Goal: Task Accomplishment & Management: Use online tool/utility

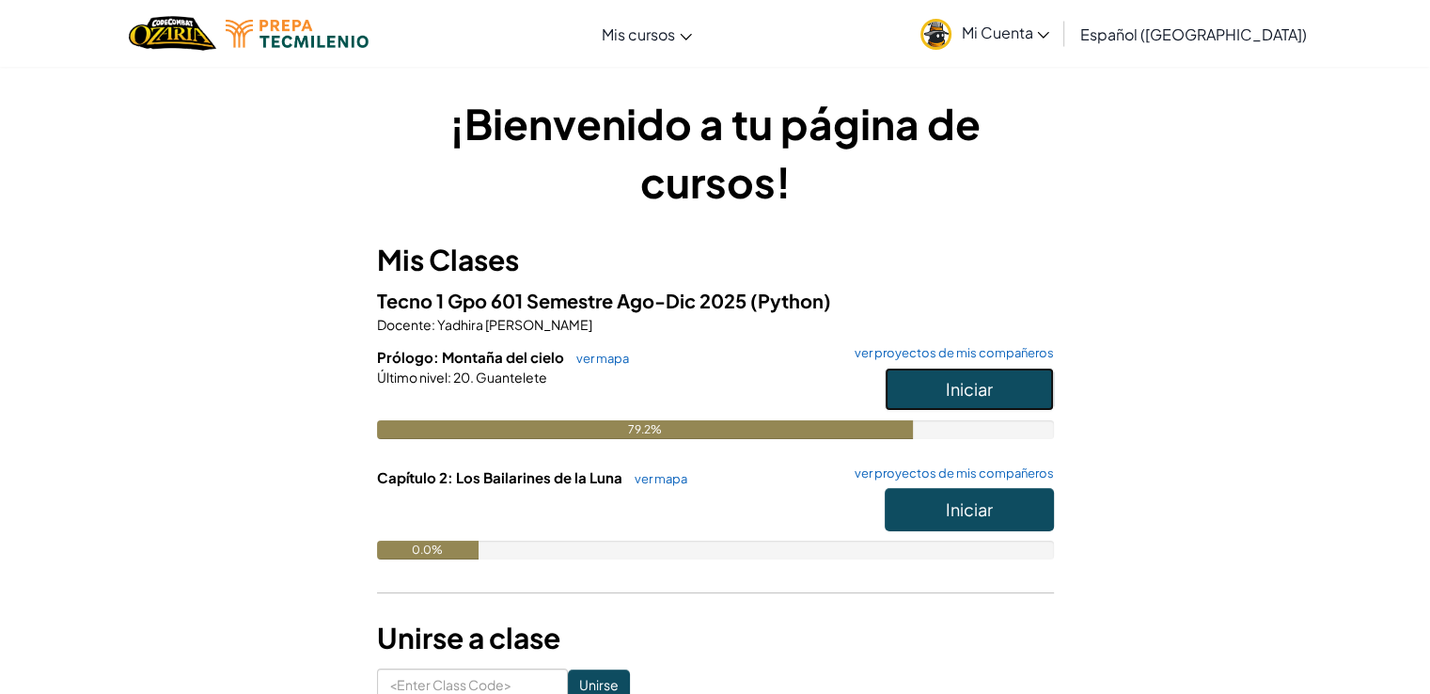
click at [977, 389] on span "Iniciar" at bounding box center [969, 389] width 47 height 22
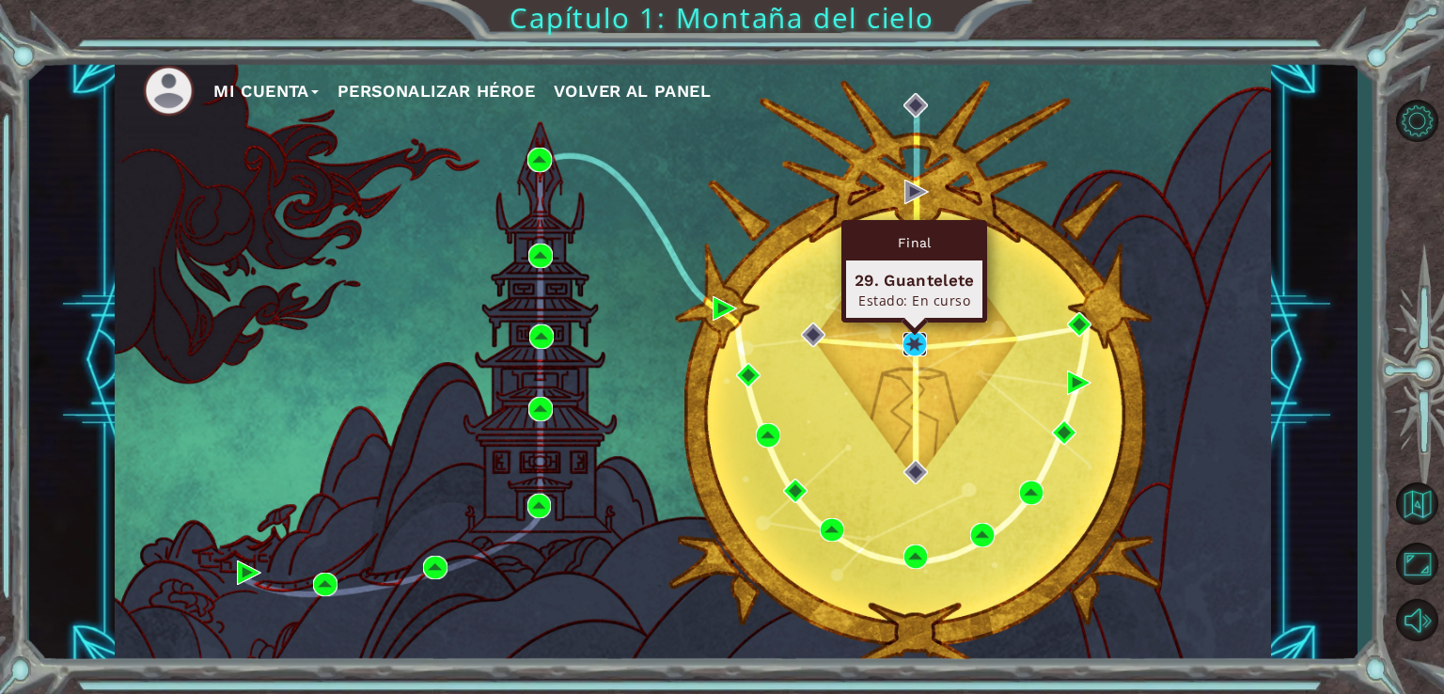
click at [910, 345] on img at bounding box center [914, 344] width 24 height 24
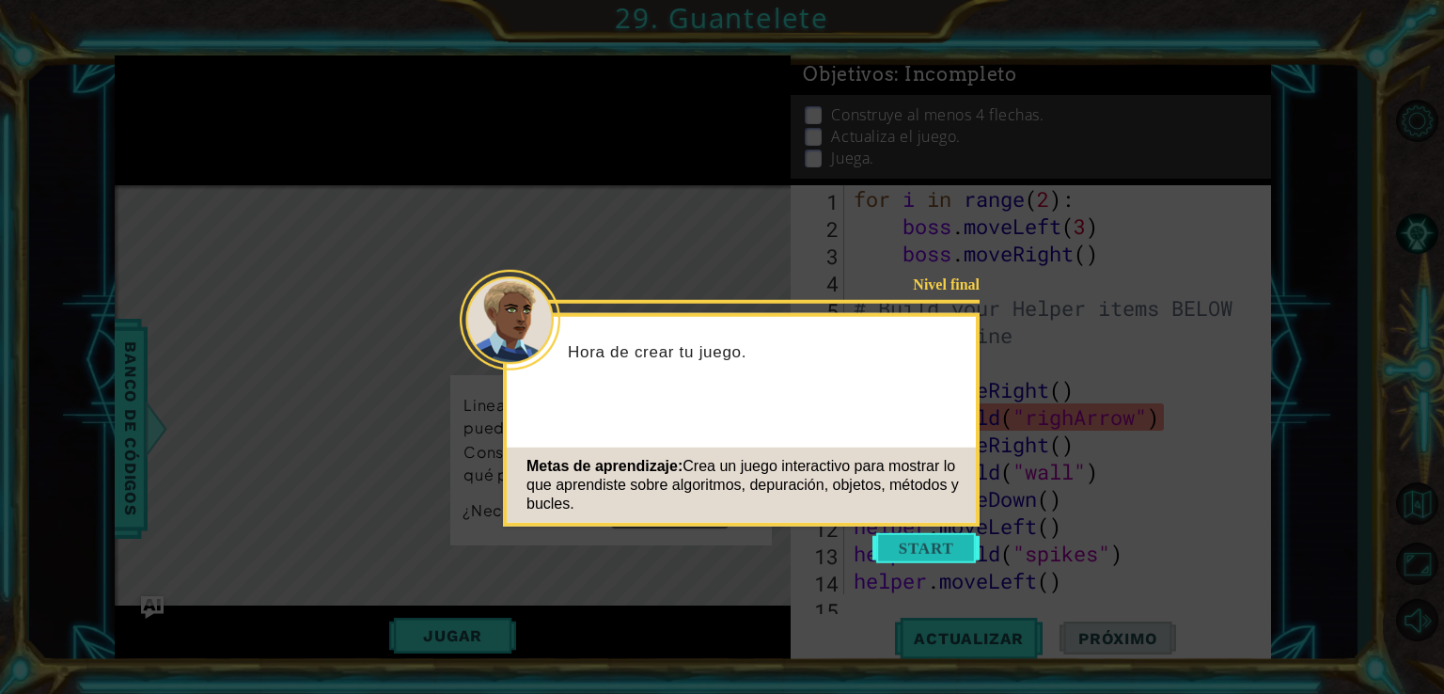
click at [928, 550] on button "Start" at bounding box center [925, 548] width 107 height 30
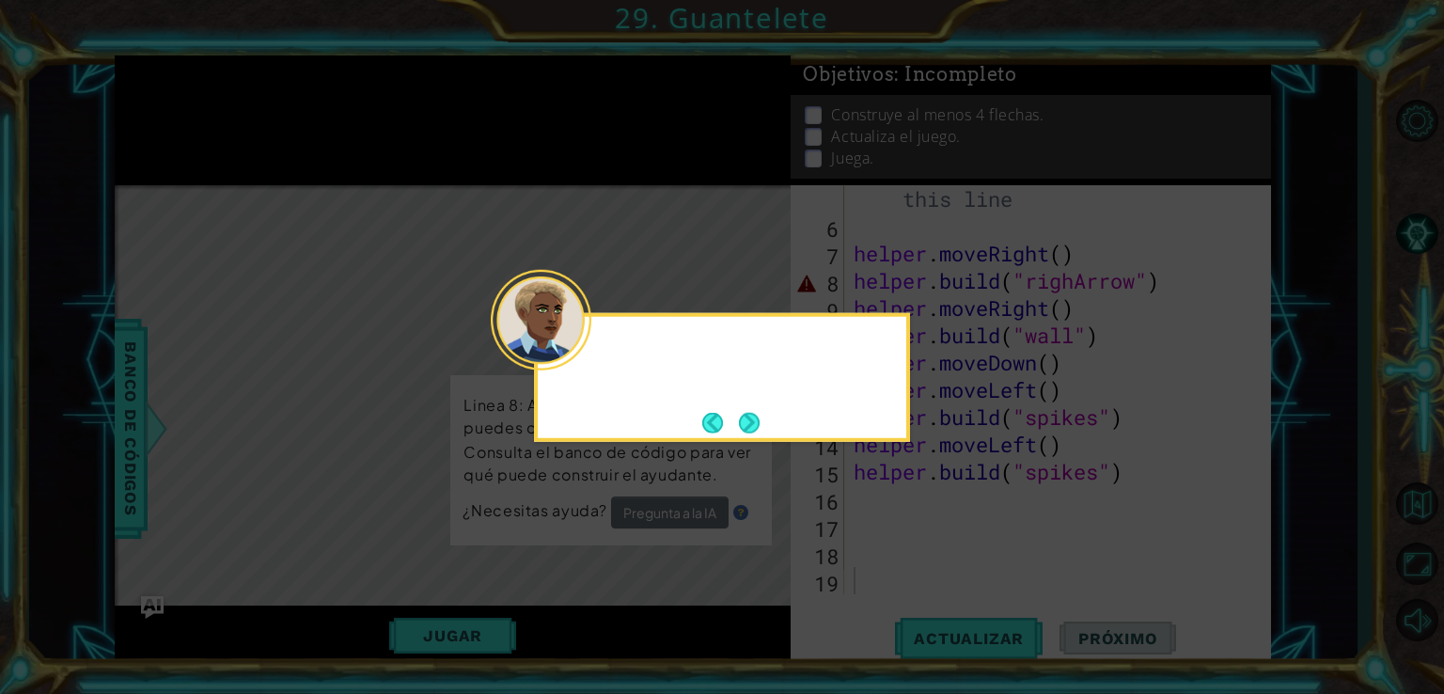
scroll to position [135, 0]
click at [753, 426] on button "Next" at bounding box center [748, 422] width 27 height 27
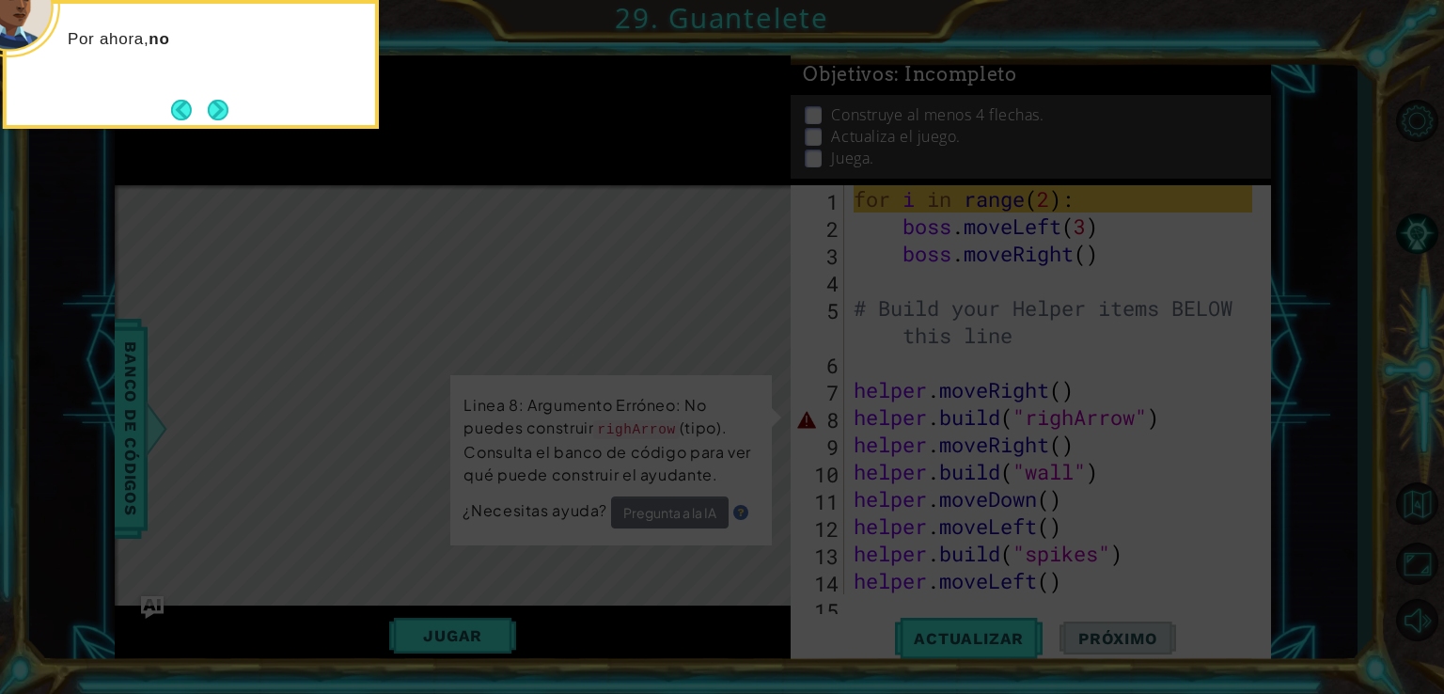
click at [498, 564] on icon at bounding box center [722, 104] width 1444 height 1180
drag, startPoint x: 227, startPoint y: 98, endPoint x: 219, endPoint y: 112, distance: 16.0
click at [219, 112] on button "Next" at bounding box center [218, 110] width 22 height 22
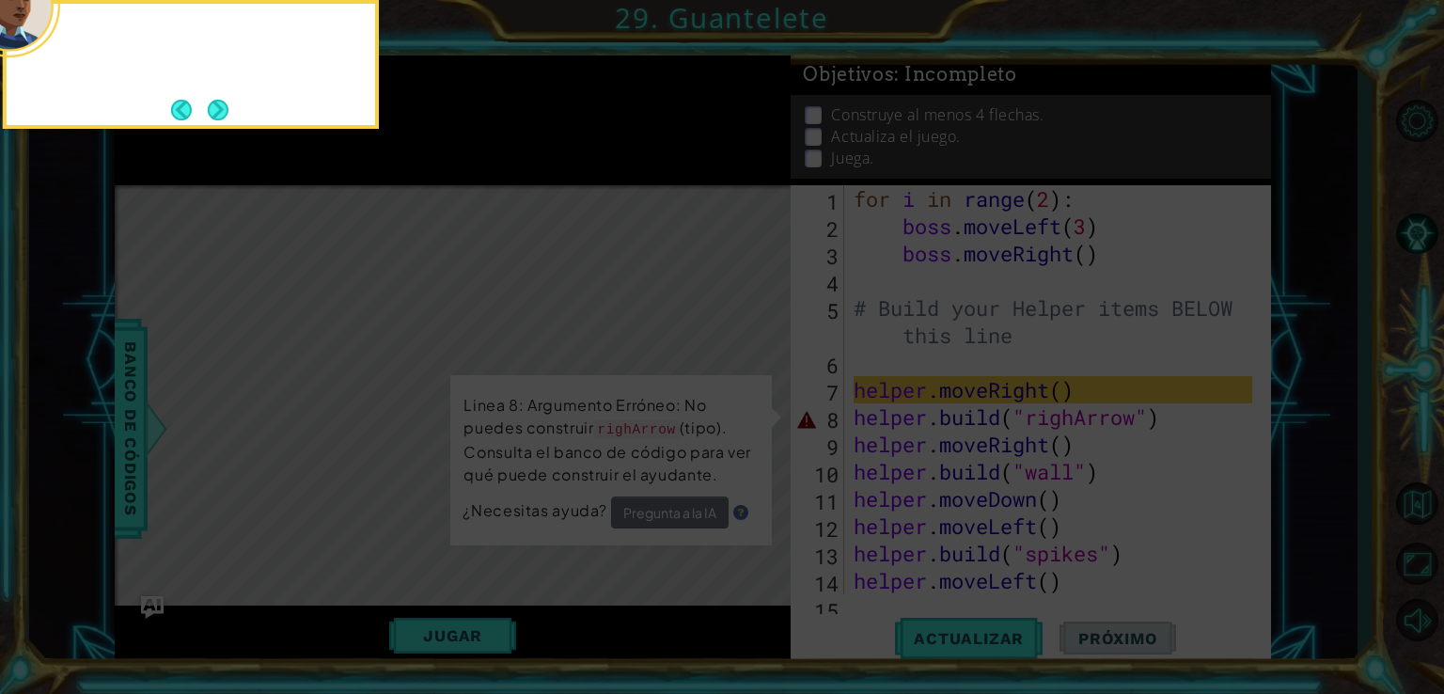
click at [219, 112] on button "Next" at bounding box center [218, 110] width 22 height 22
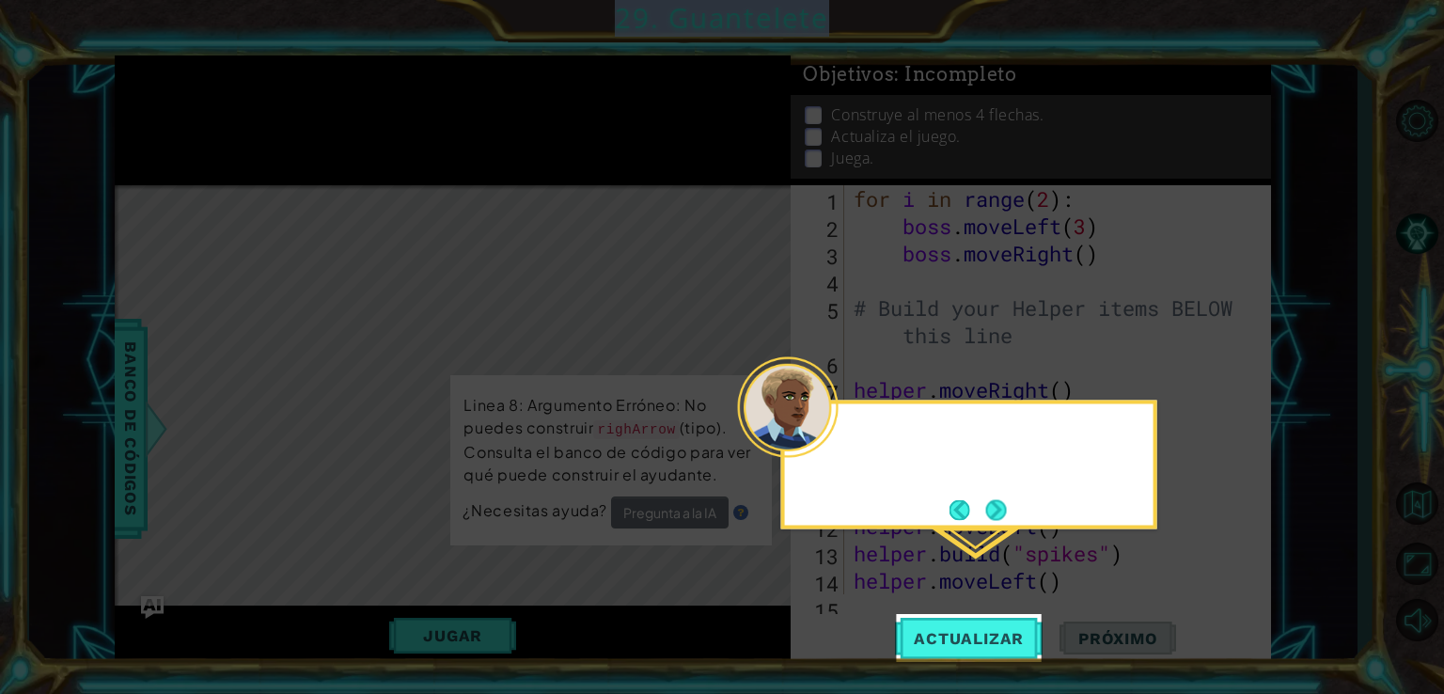
click at [219, 112] on icon at bounding box center [722, 347] width 1444 height 694
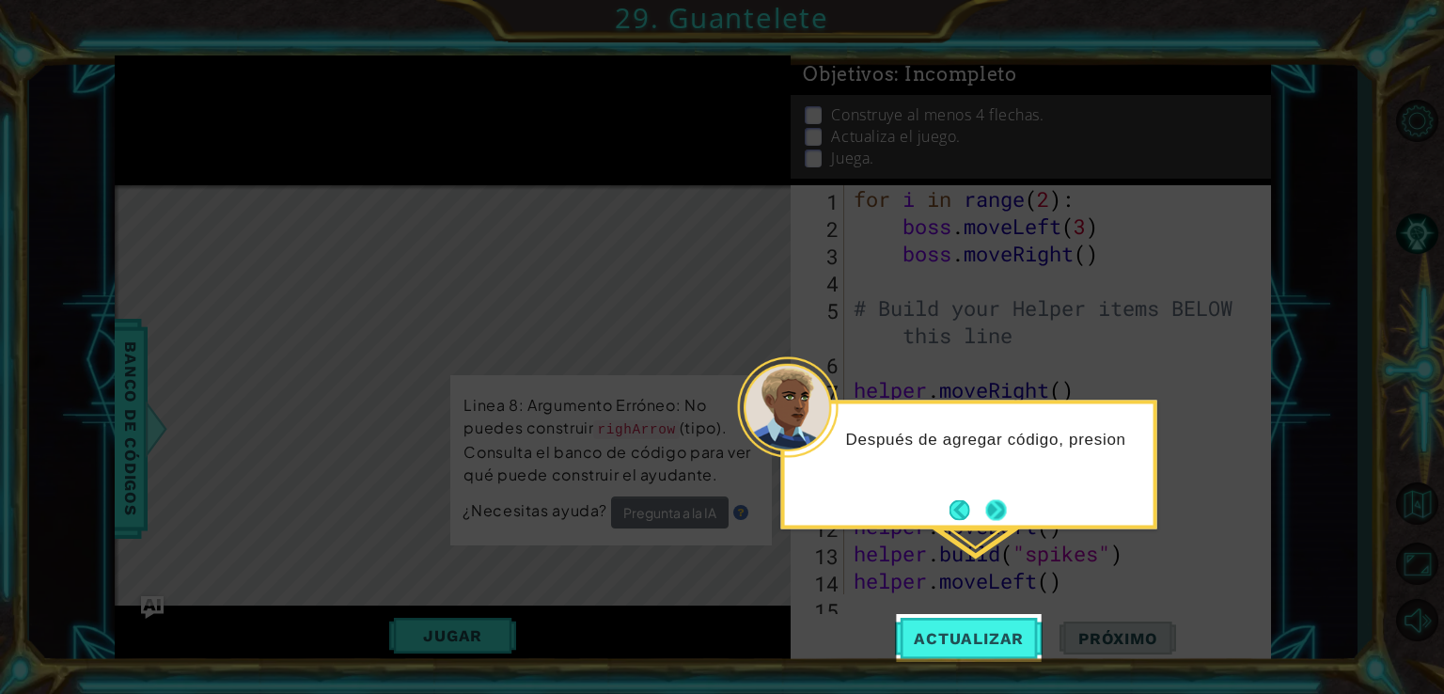
click at [996, 508] on button "Next" at bounding box center [996, 510] width 22 height 22
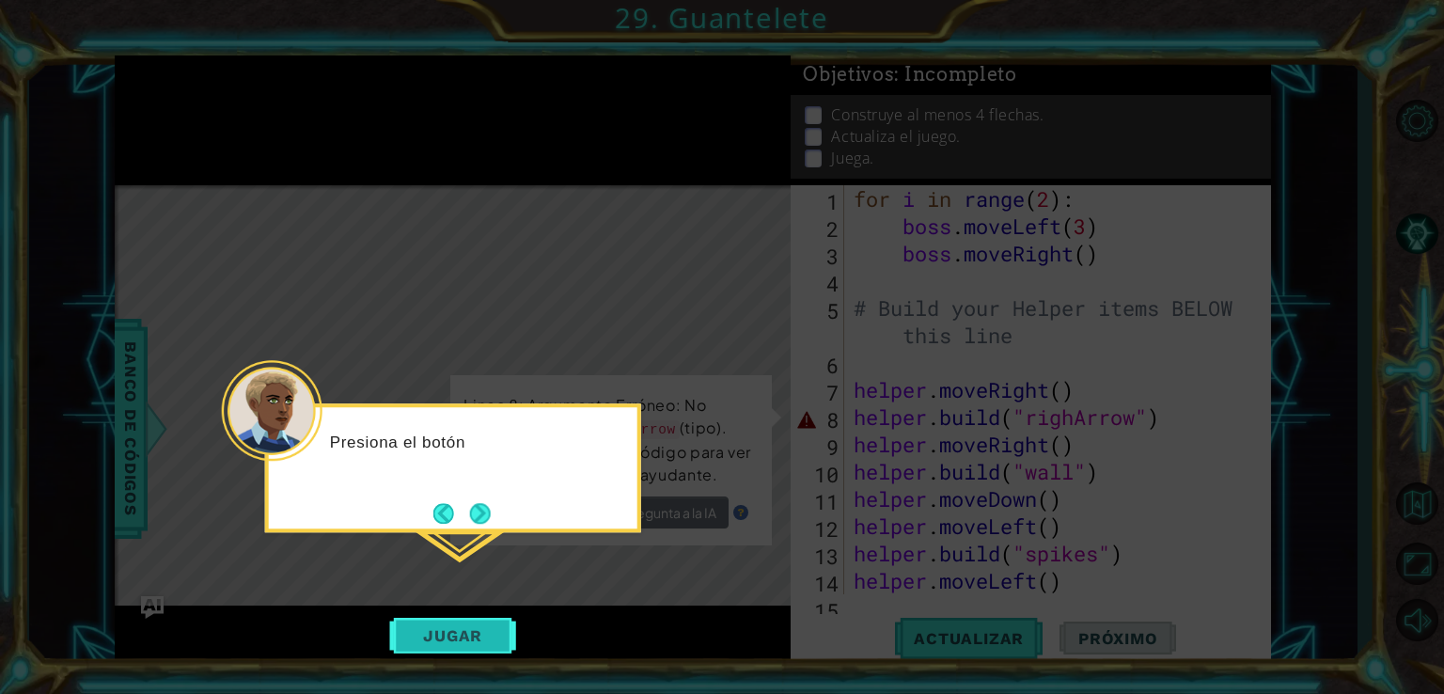
click at [488, 633] on button "Jugar" at bounding box center [452, 636] width 127 height 36
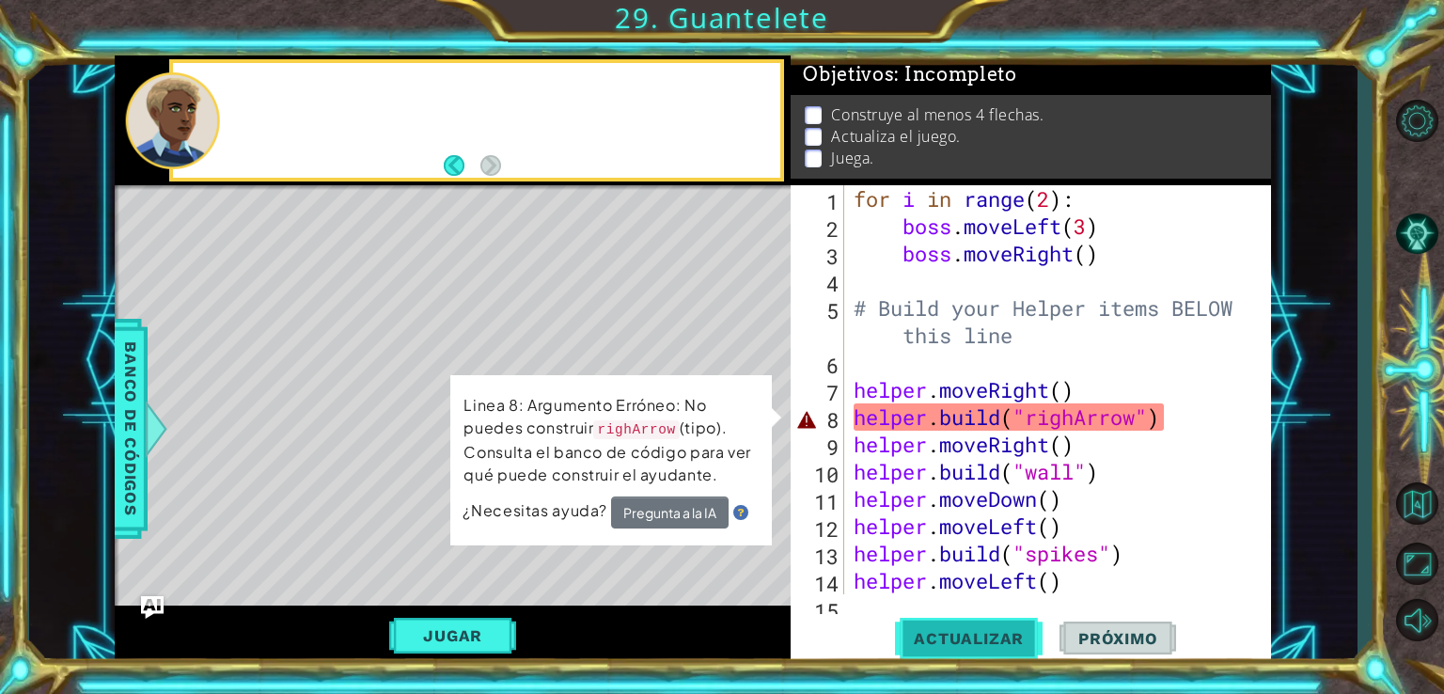
click at [986, 648] on button "Actualizar" at bounding box center [969, 638] width 148 height 48
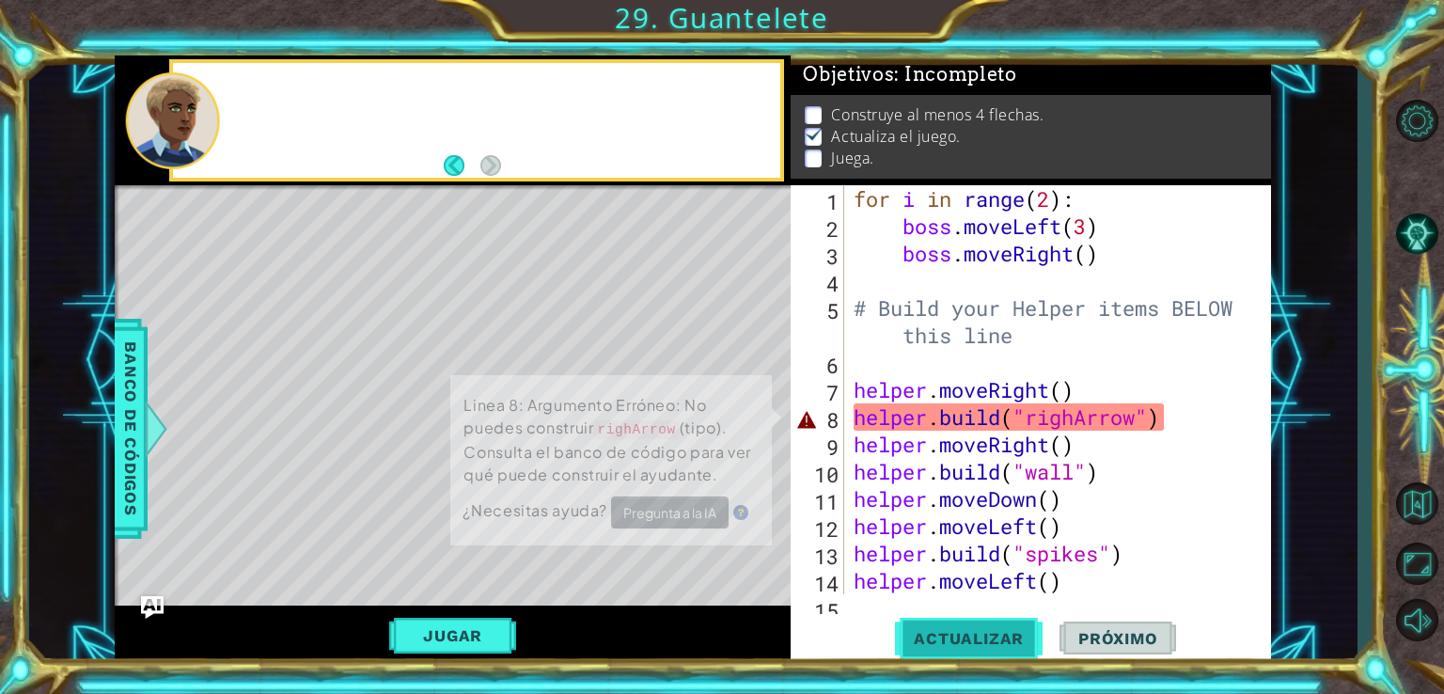
scroll to position [8, 0]
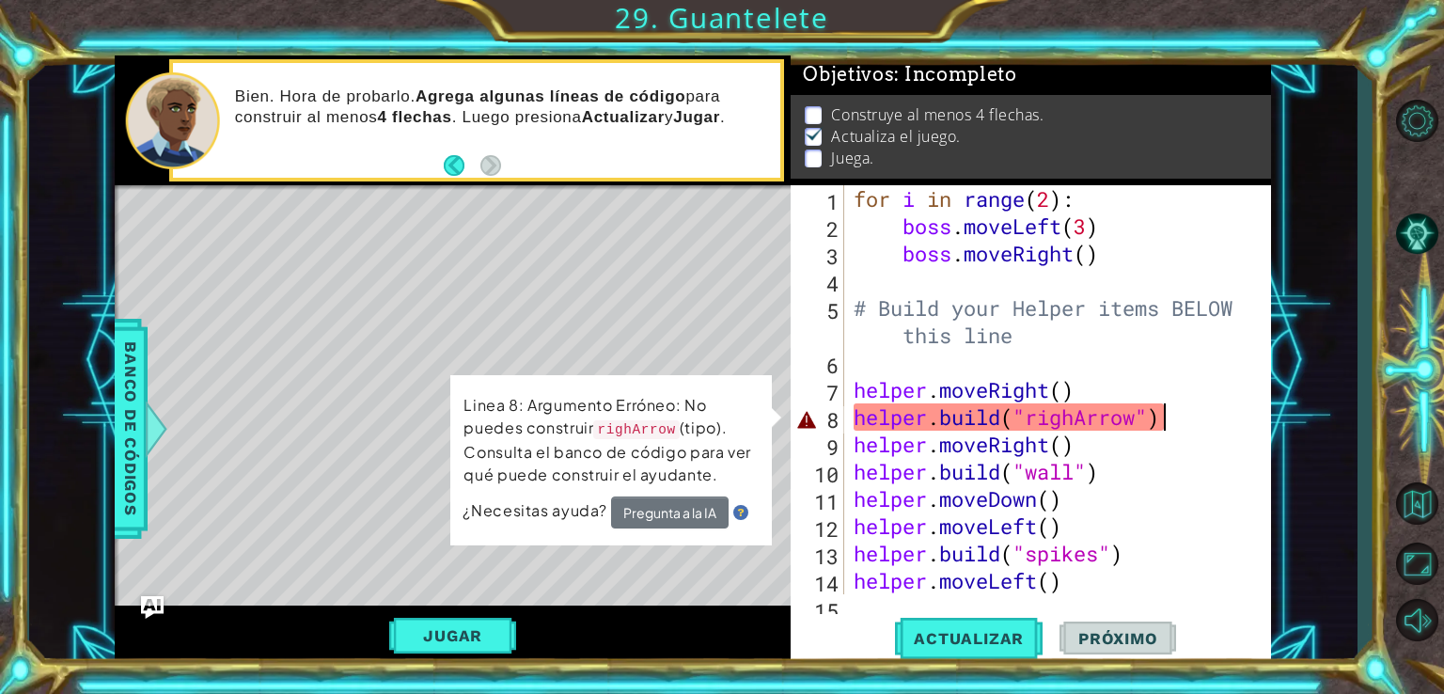
click at [1180, 421] on div "for i in range ( 2 ) : boss . moveLeft ( 3 ) boss . moveRight ( ) # Build your …" at bounding box center [1056, 416] width 412 height 463
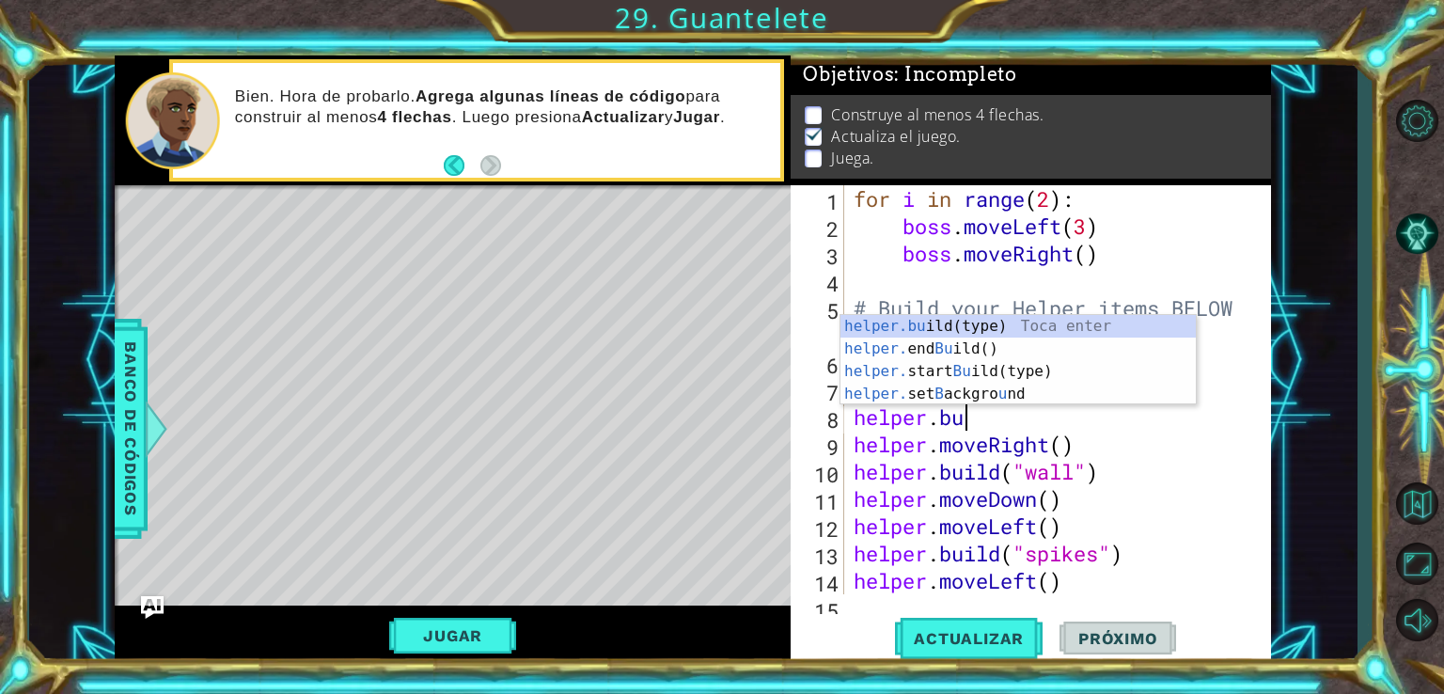
type textarea "h"
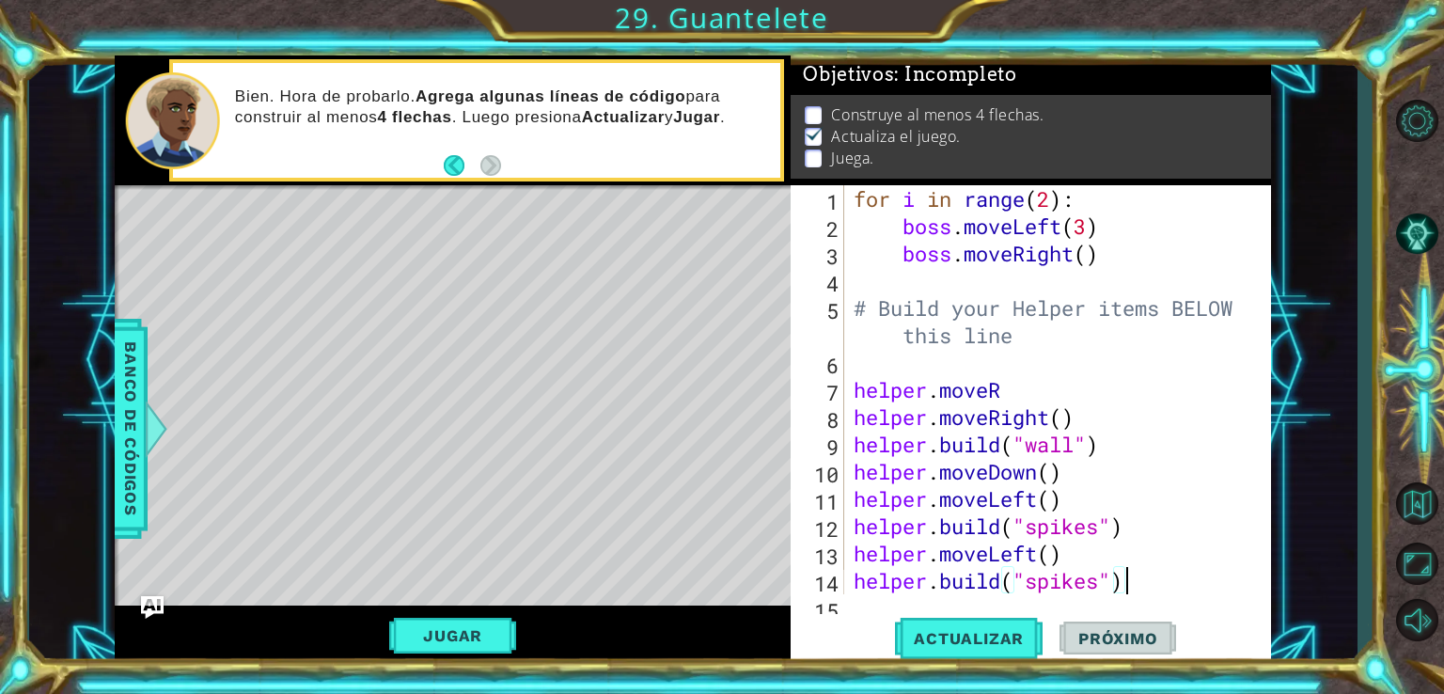
click at [1151, 576] on div "for i in range ( 2 ) : boss . moveLeft ( 3 ) boss . moveRight ( ) # Build your …" at bounding box center [1056, 416] width 412 height 463
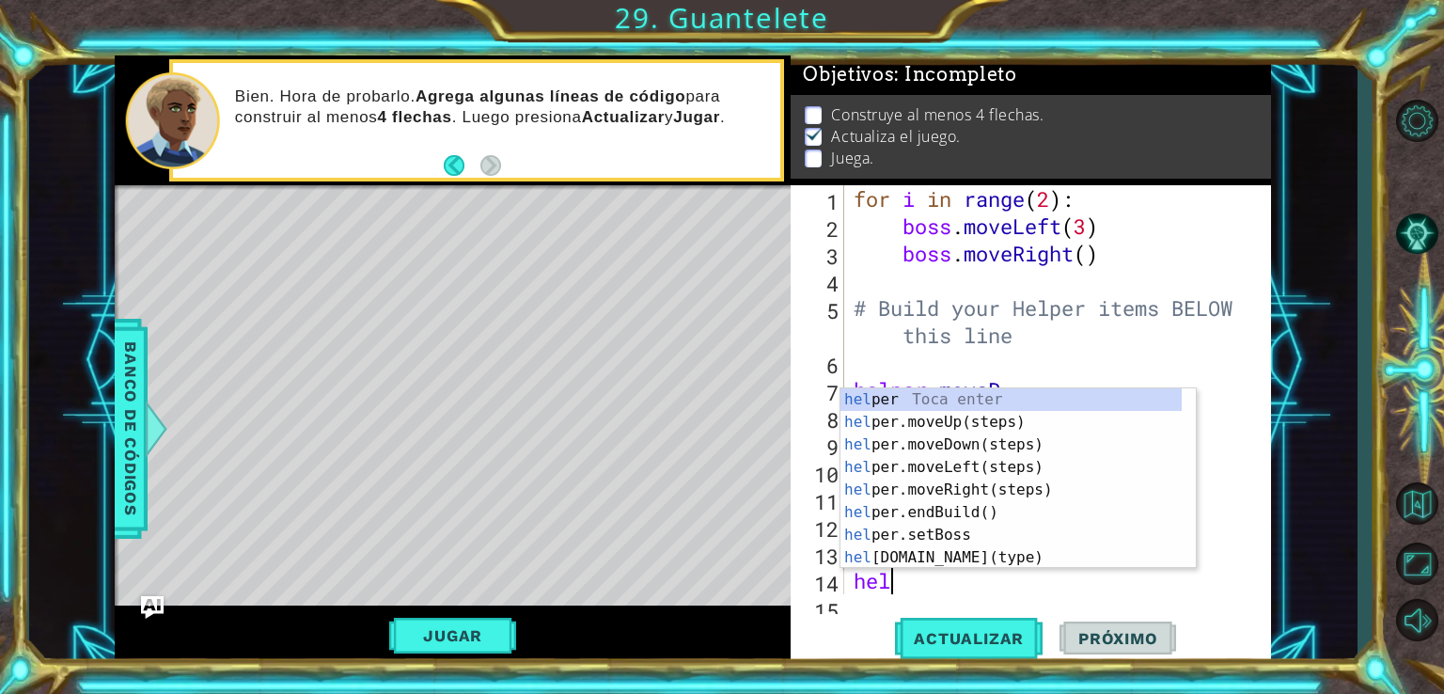
type textarea "h"
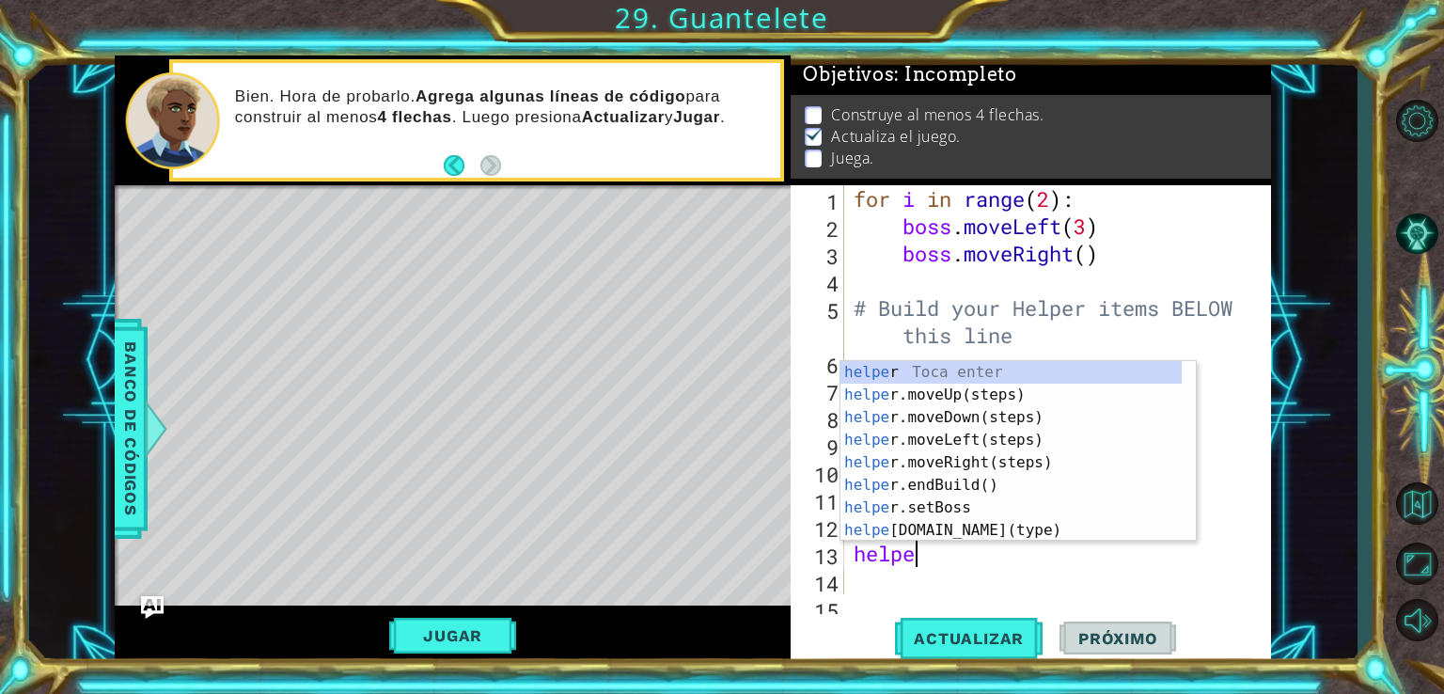
type textarea "h"
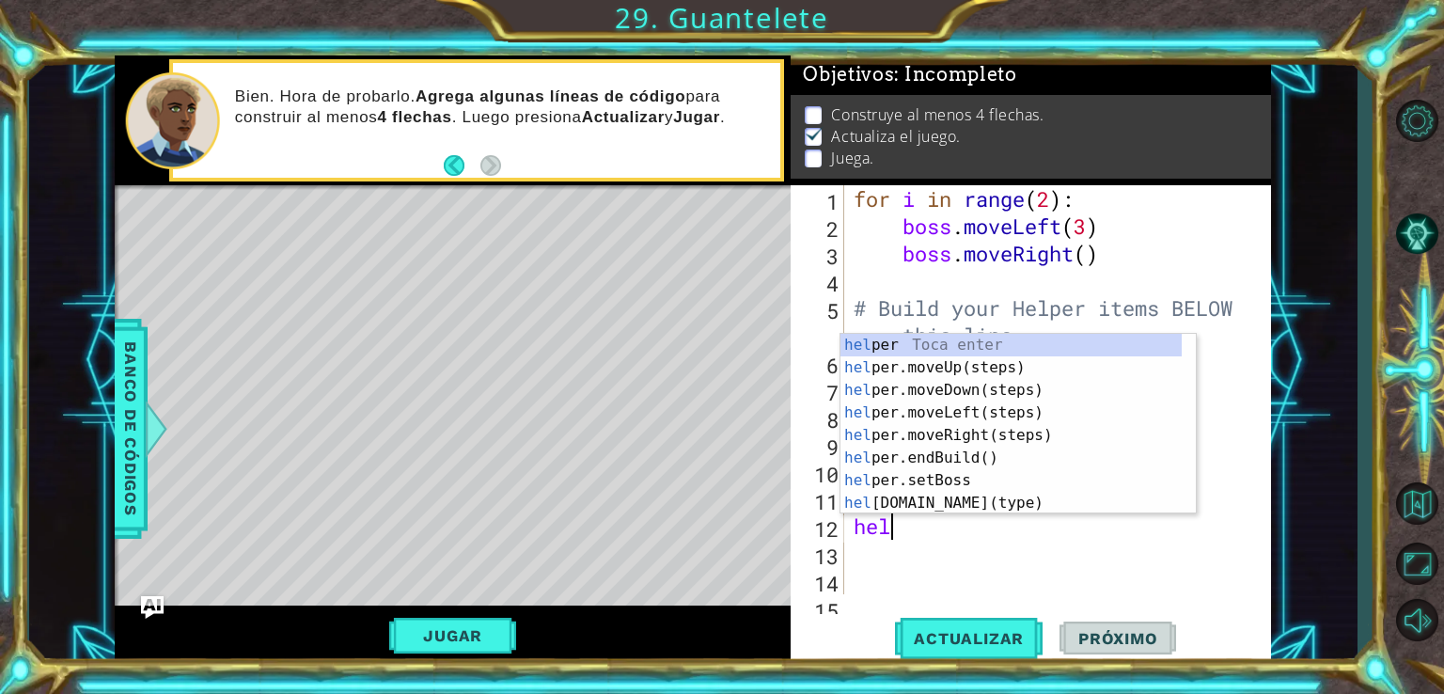
type textarea "h"
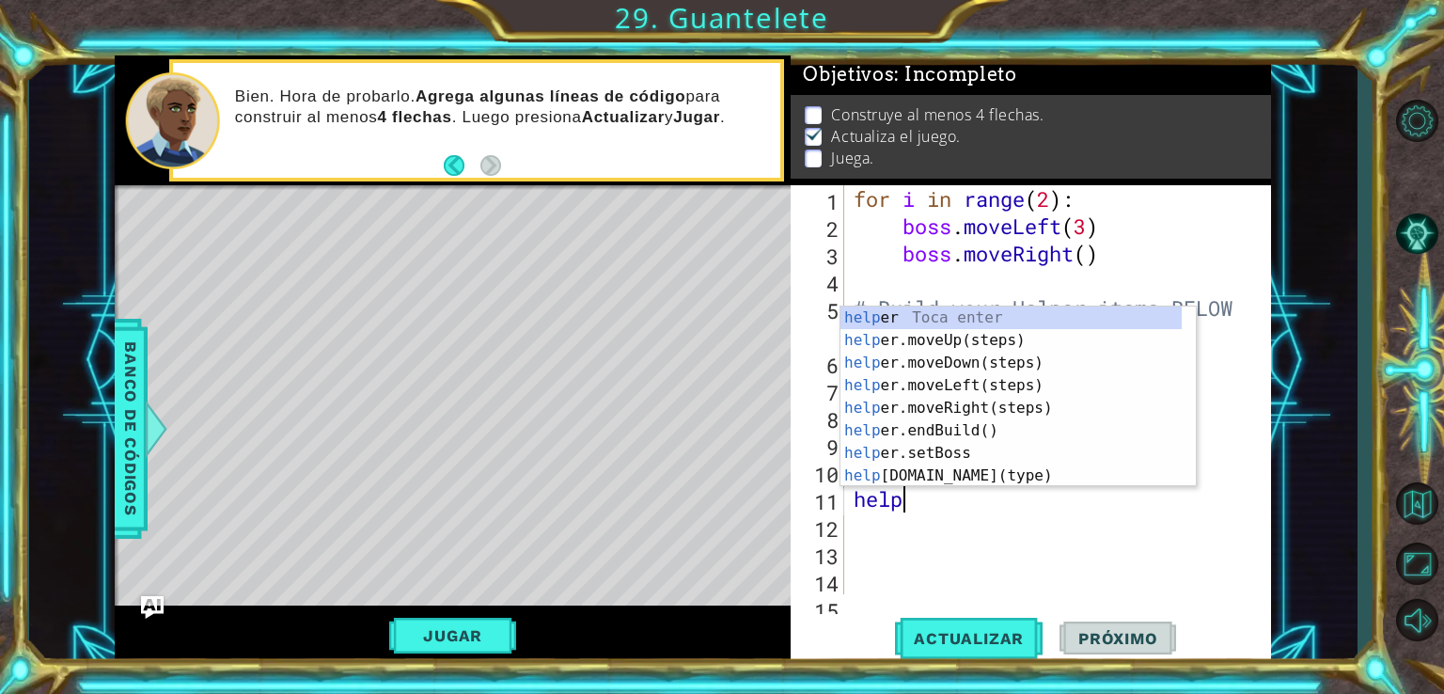
type textarea "h"
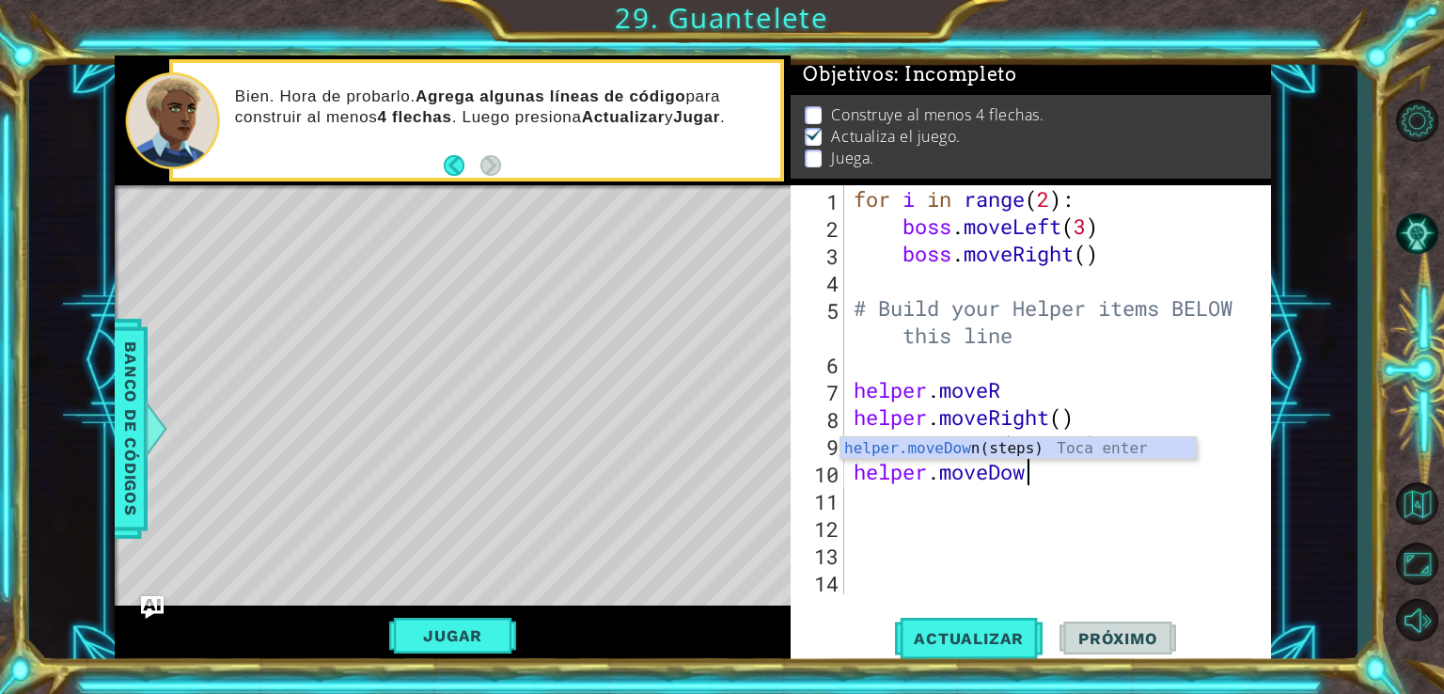
type textarea "[DOMAIN_NAME]"
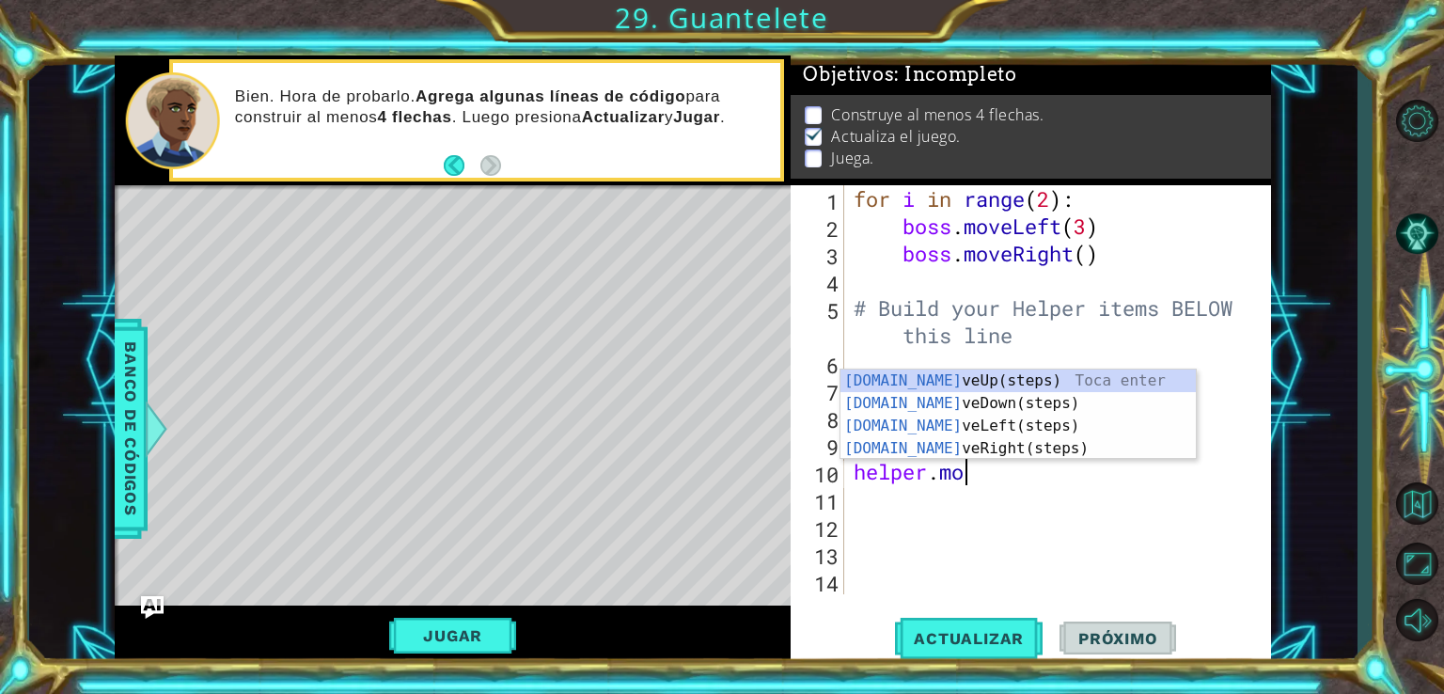
click at [927, 554] on div "for i in range ( 2 ) : boss . moveLeft ( 3 ) boss . moveRight ( ) # Build your …" at bounding box center [1063, 416] width 426 height 463
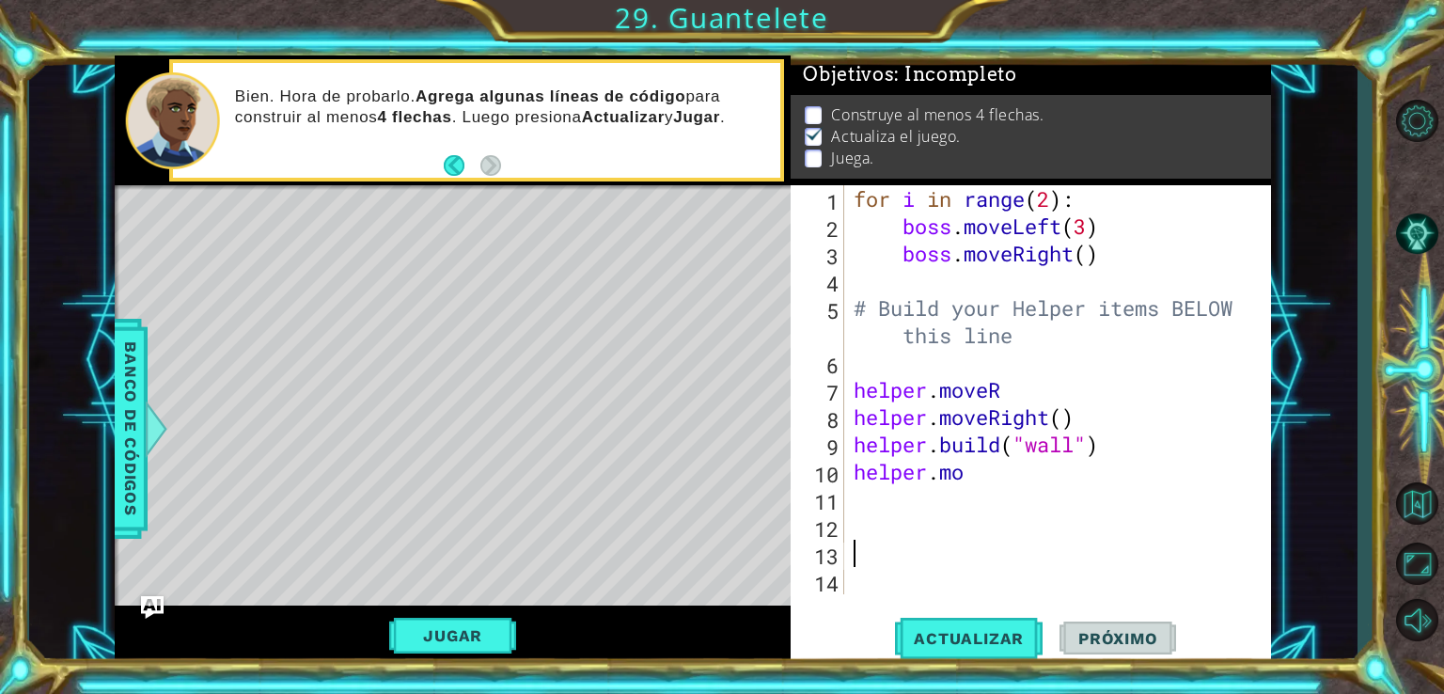
click at [978, 490] on div "for i in range ( 2 ) : boss . moveLeft ( 3 ) boss . moveRight ( ) # Build your …" at bounding box center [1063, 416] width 426 height 463
